Goal: Check status: Check status

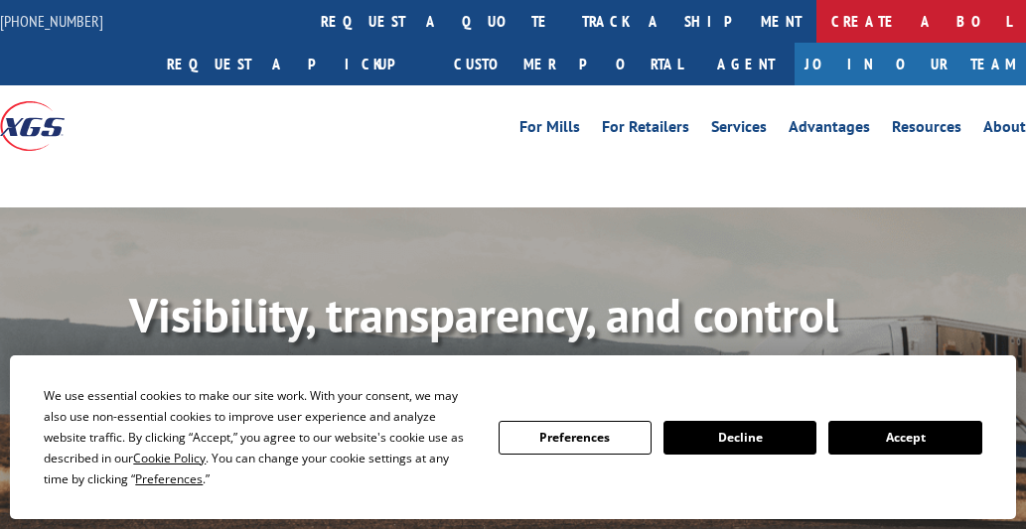
click at [816, 11] on link "Create a BOL" at bounding box center [921, 21] width 210 height 43
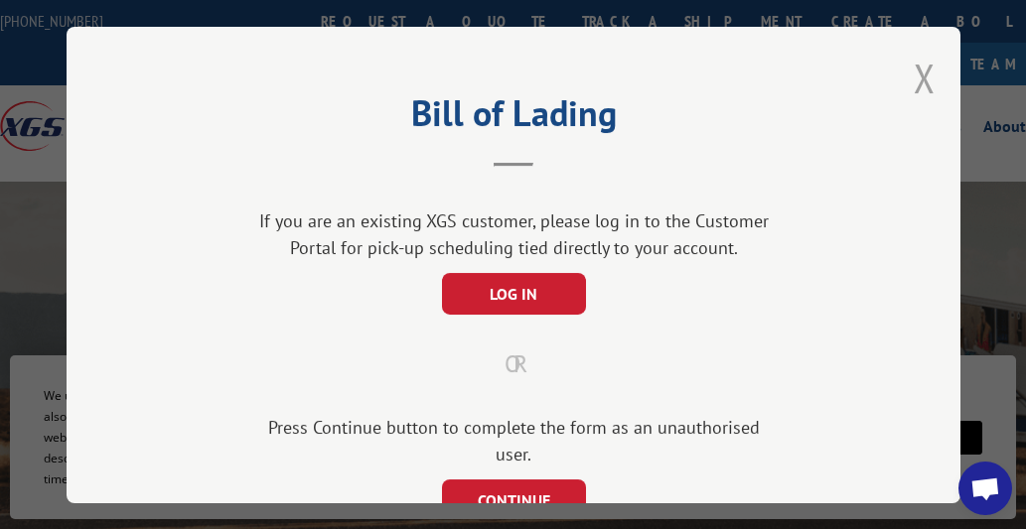
click at [914, 77] on button "Close modal" at bounding box center [925, 78] width 22 height 53
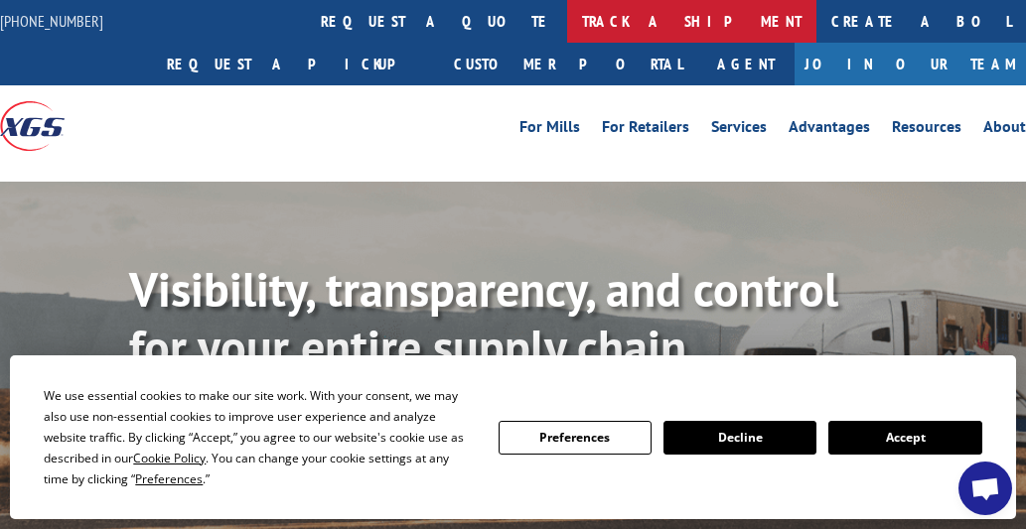
click at [567, 24] on link "track a shipment" at bounding box center [691, 21] width 249 height 43
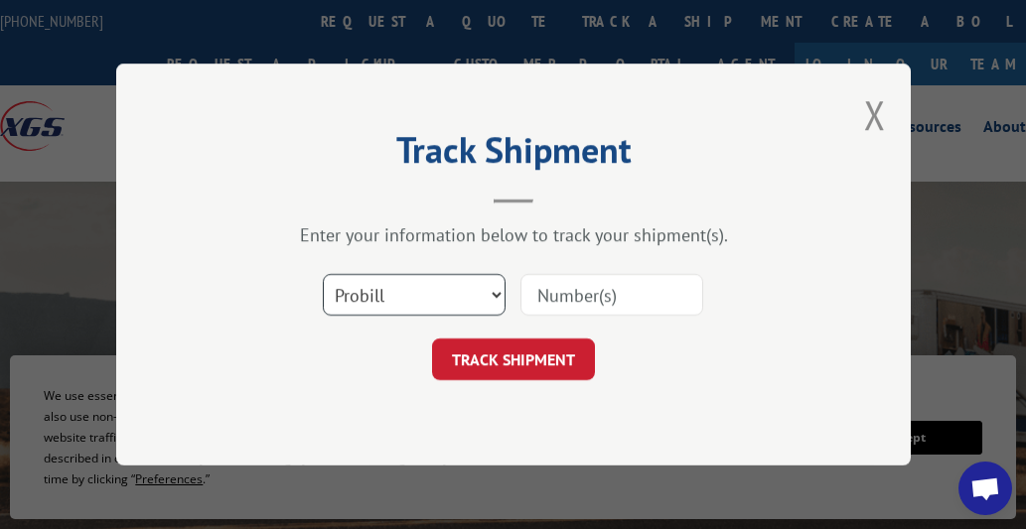
click at [461, 294] on select "Select category... Probill BOL PO" at bounding box center [414, 295] width 183 height 42
select select "bol"
click at [323, 274] on select "Select category... Probill BOL PO" at bounding box center [414, 295] width 183 height 42
click at [617, 300] on input at bounding box center [611, 295] width 183 height 42
type input "3393995"
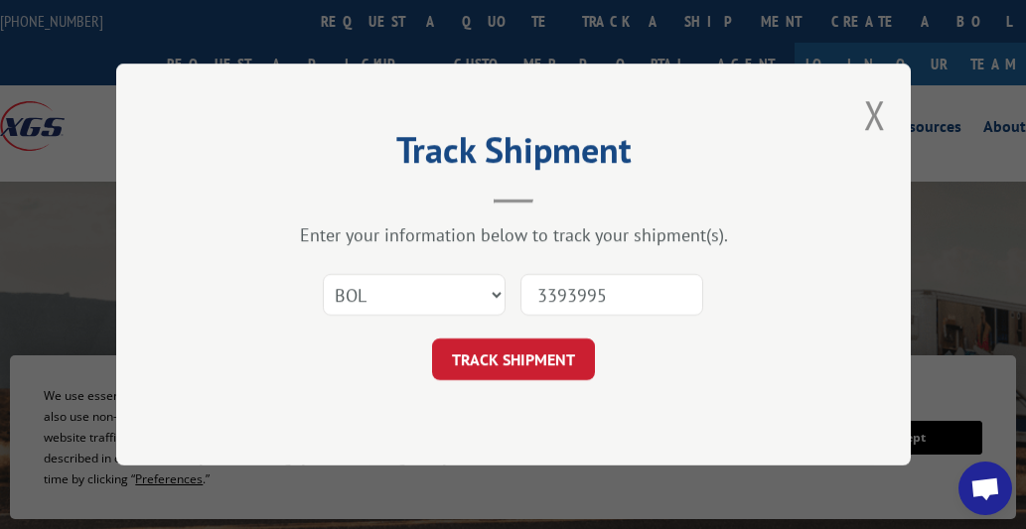
click button "TRACK SHIPMENT" at bounding box center [513, 360] width 163 height 42
